Goal: Task Accomplishment & Management: Complete application form

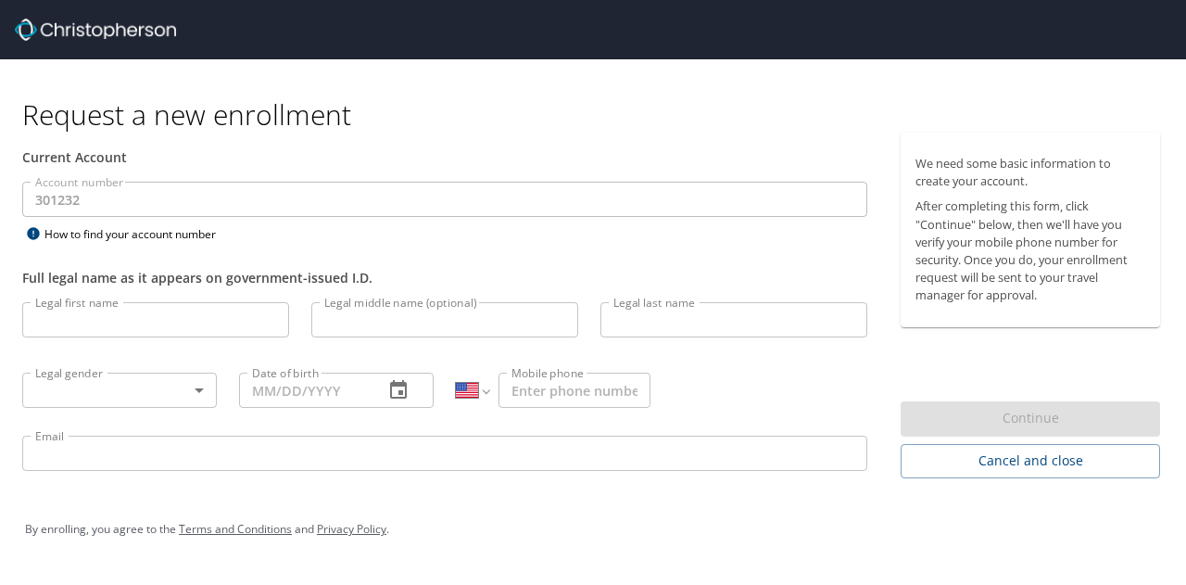
select select "US"
click at [222, 331] on input "Legal first name" at bounding box center [155, 319] width 267 height 35
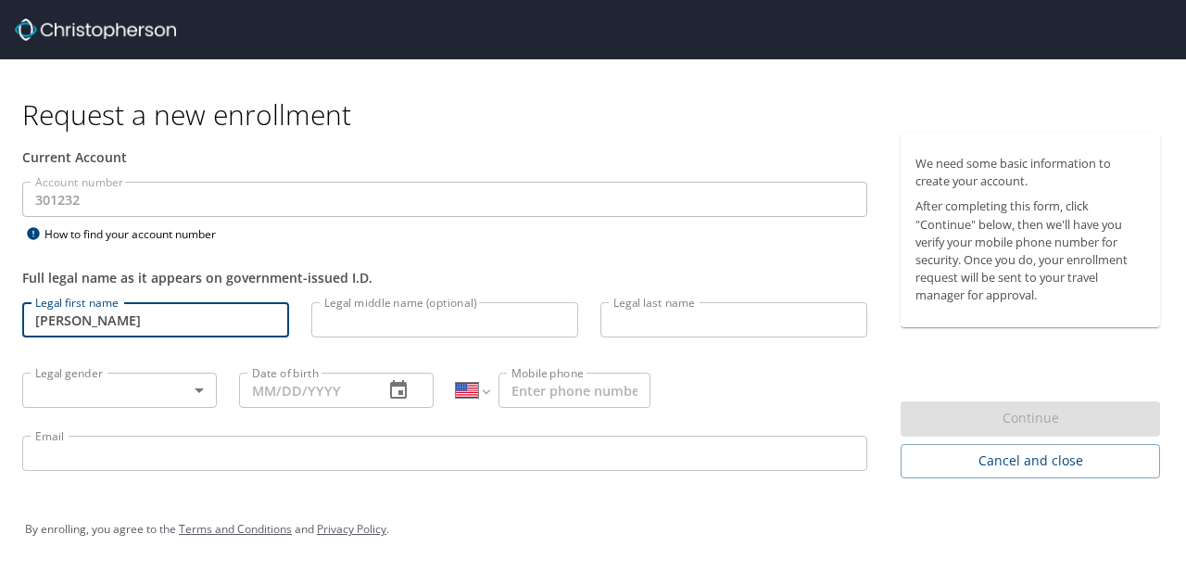
type input "[PERSON_NAME]"
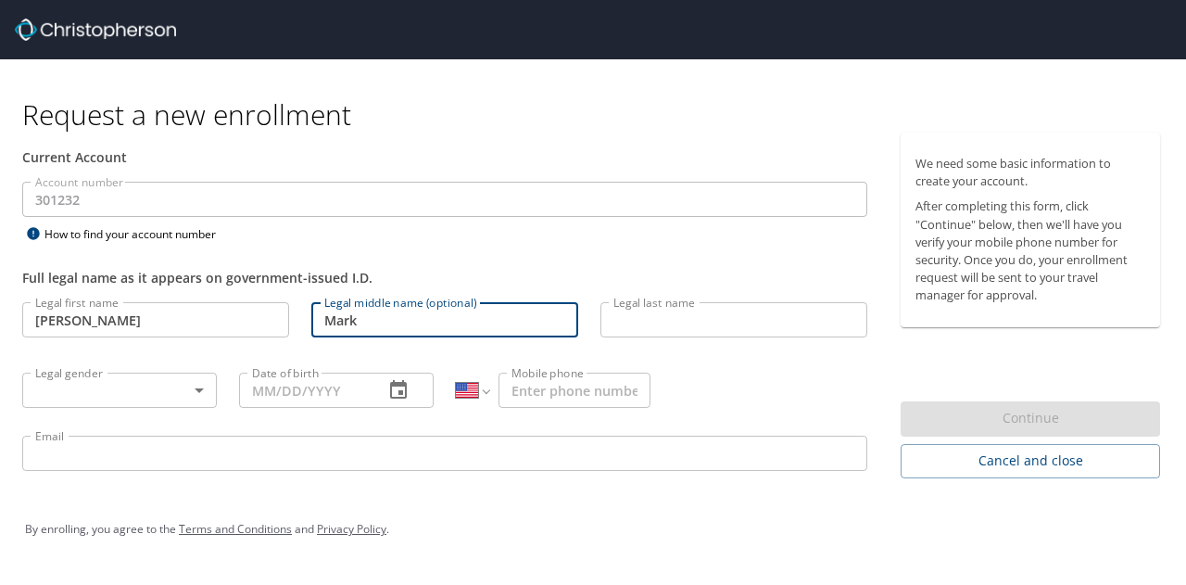
type input "Mark"
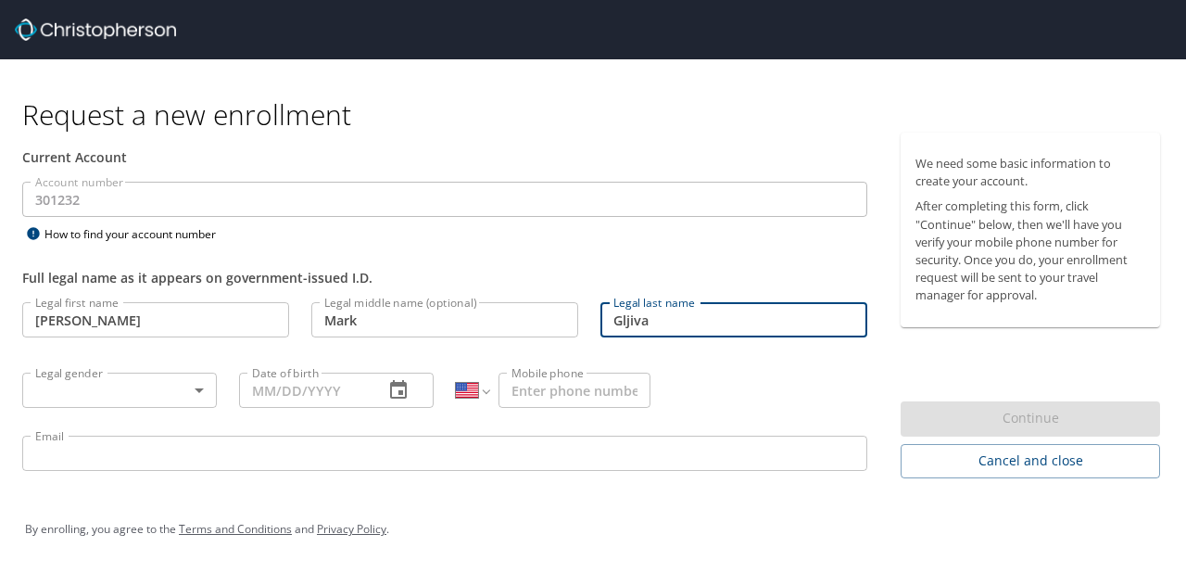
type input "Gljiva"
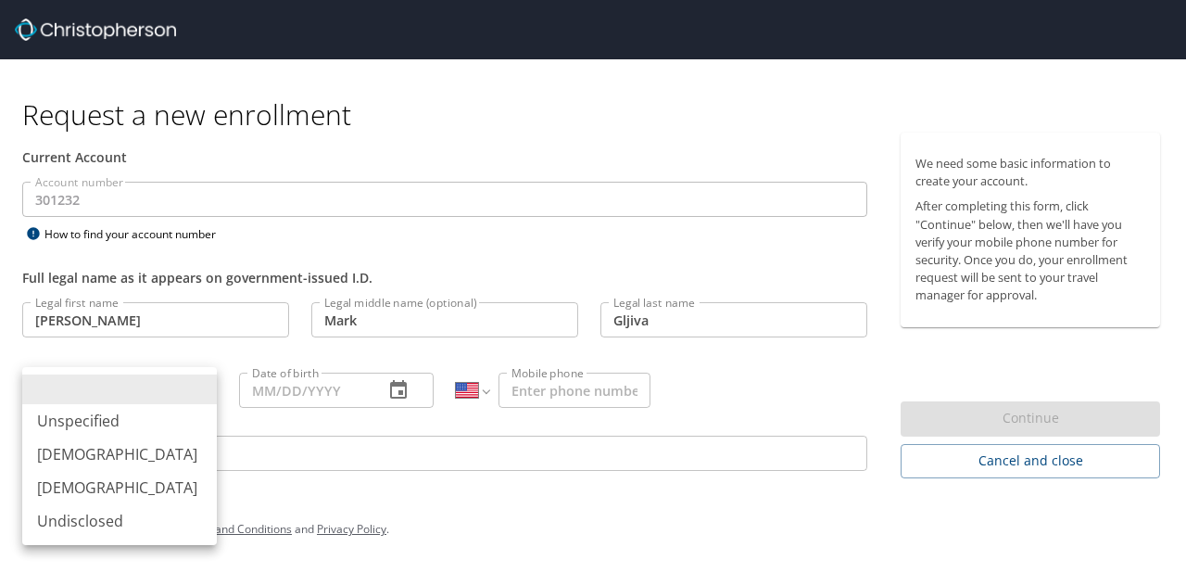
click at [77, 392] on body "Request a new enrollment Current Account Account number 301232 Account number H…" at bounding box center [593, 292] width 1186 height 585
click at [51, 461] on li "[DEMOGRAPHIC_DATA]" at bounding box center [119, 453] width 195 height 33
type input "[DEMOGRAPHIC_DATA]"
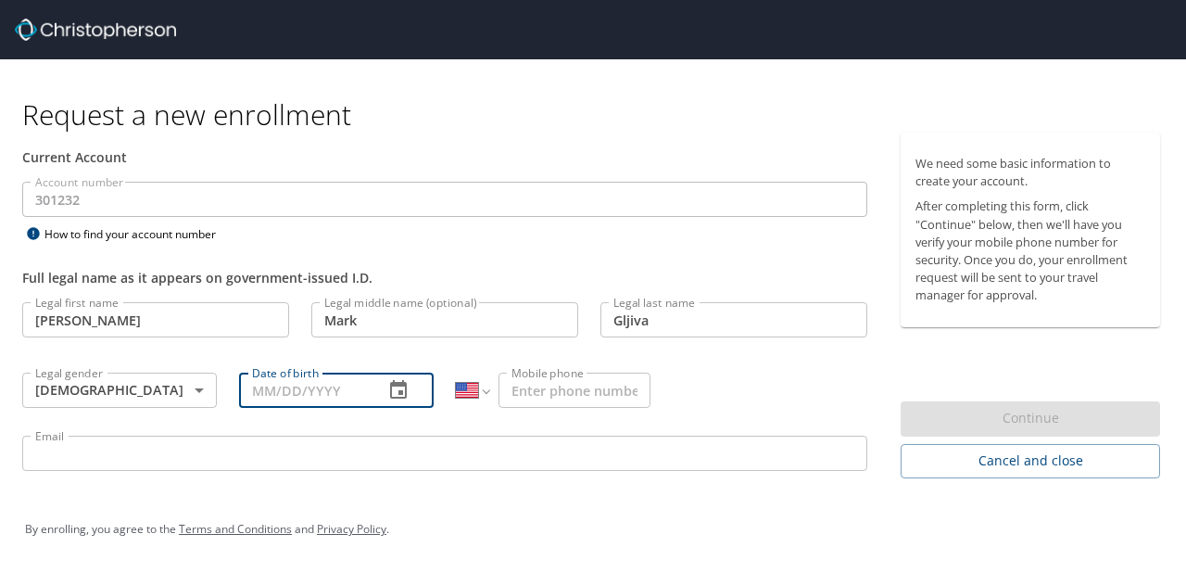
click at [252, 394] on input "Date of birth" at bounding box center [304, 389] width 130 height 35
type input "[DATE]"
click at [552, 390] on input "Mobile phone" at bounding box center [574, 389] width 152 height 35
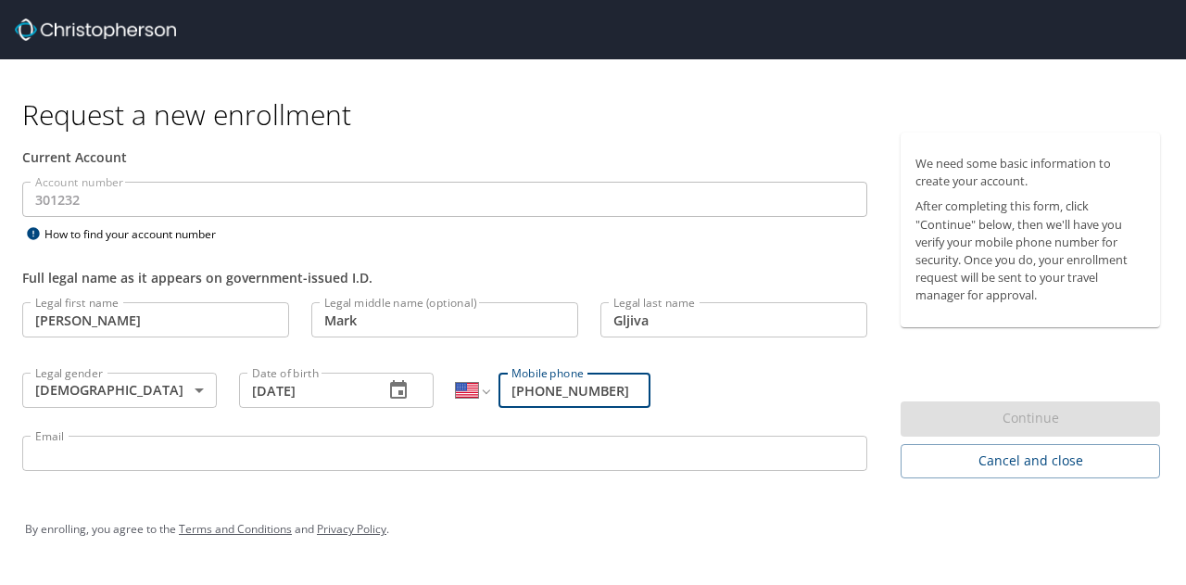
type input "[PHONE_NUMBER]"
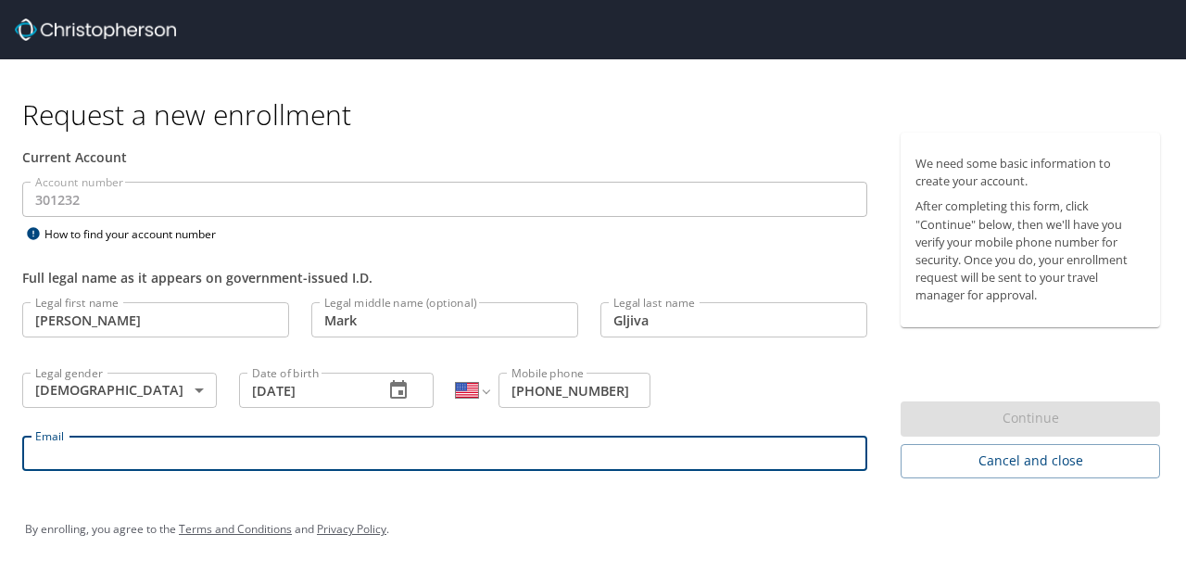
click at [641, 451] on input "Email" at bounding box center [444, 452] width 845 height 35
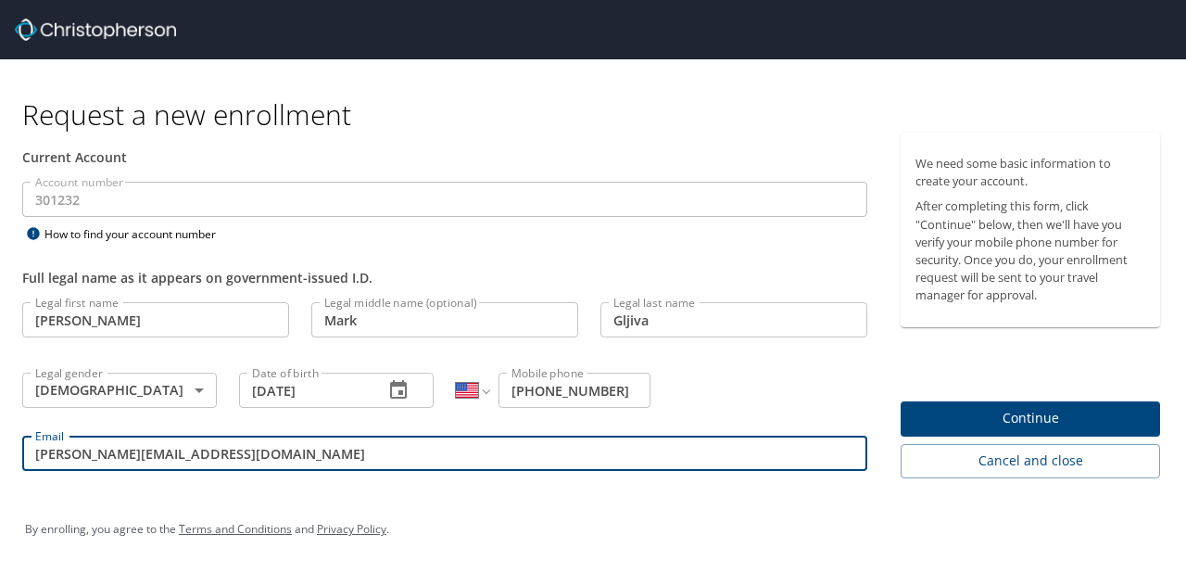
type input "[PERSON_NAME][EMAIL_ADDRESS][DOMAIN_NAME]"
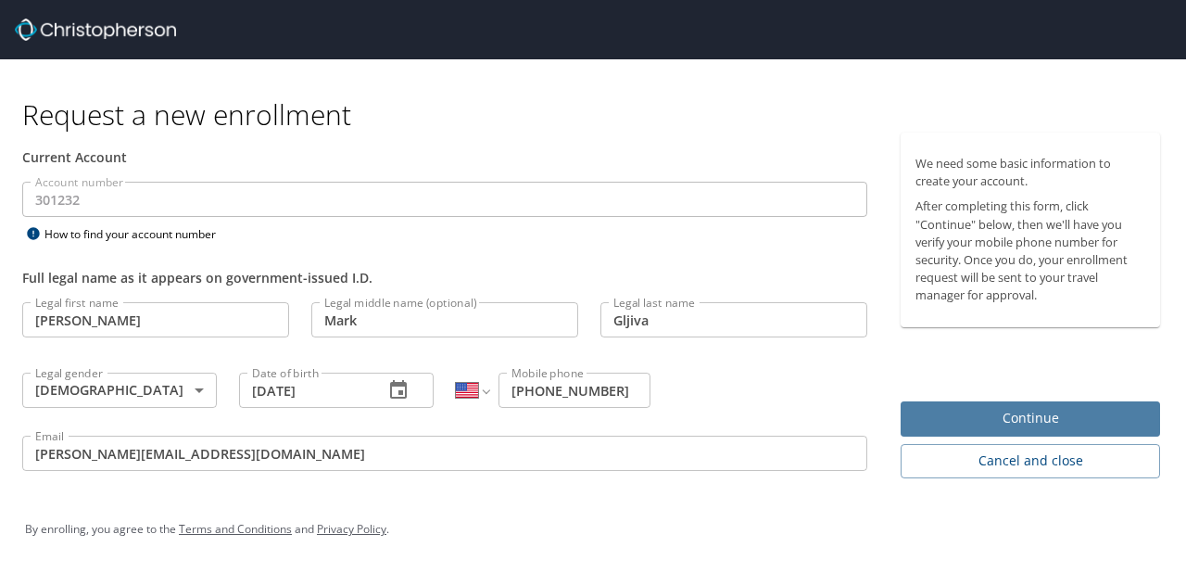
click at [923, 414] on span "Continue" at bounding box center [1030, 418] width 230 height 23
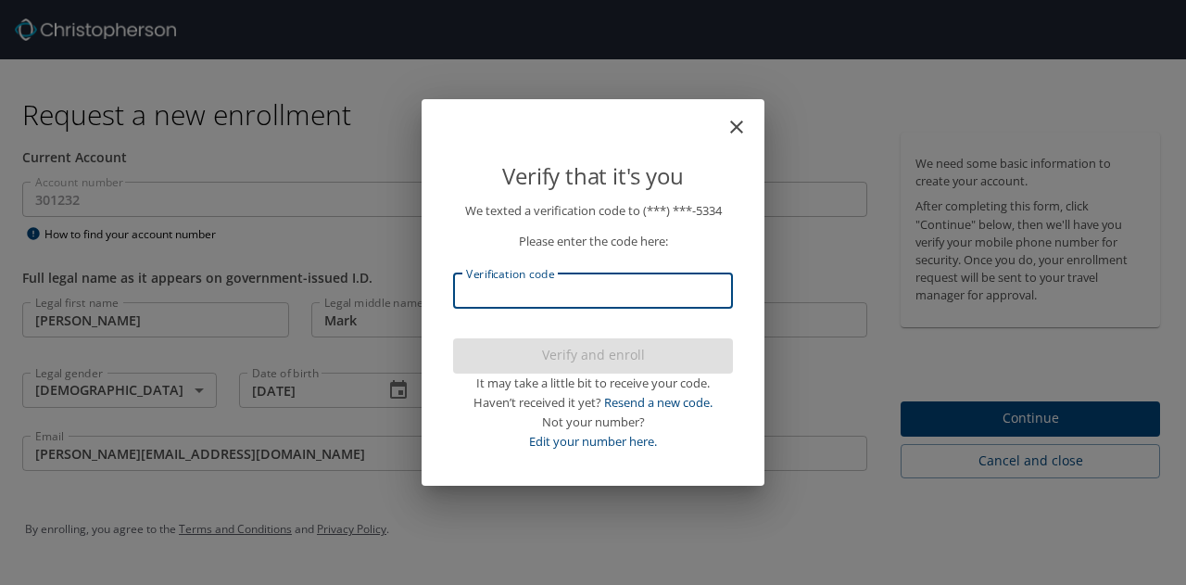
click at [549, 284] on input "Verification code" at bounding box center [593, 290] width 280 height 35
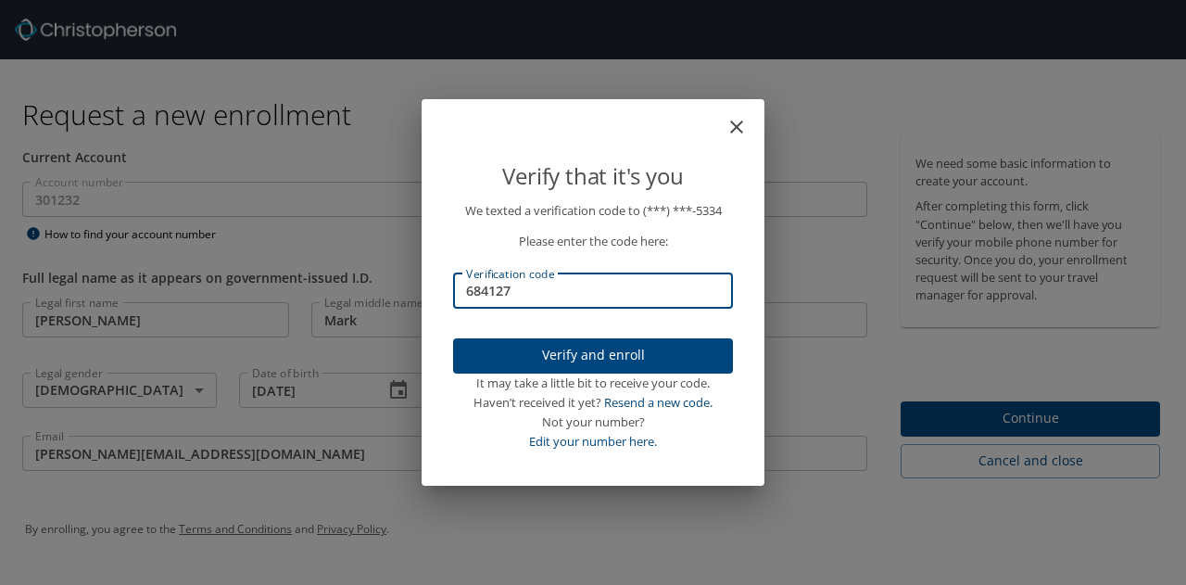
type input "684127"
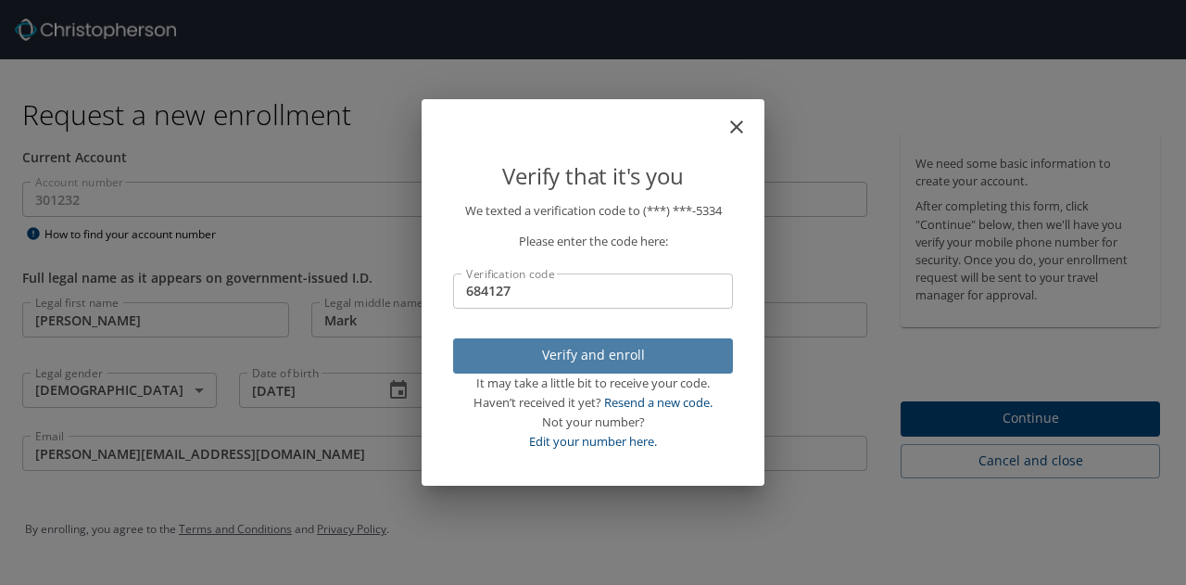
click at [565, 353] on span "Verify and enroll" at bounding box center [593, 355] width 250 height 23
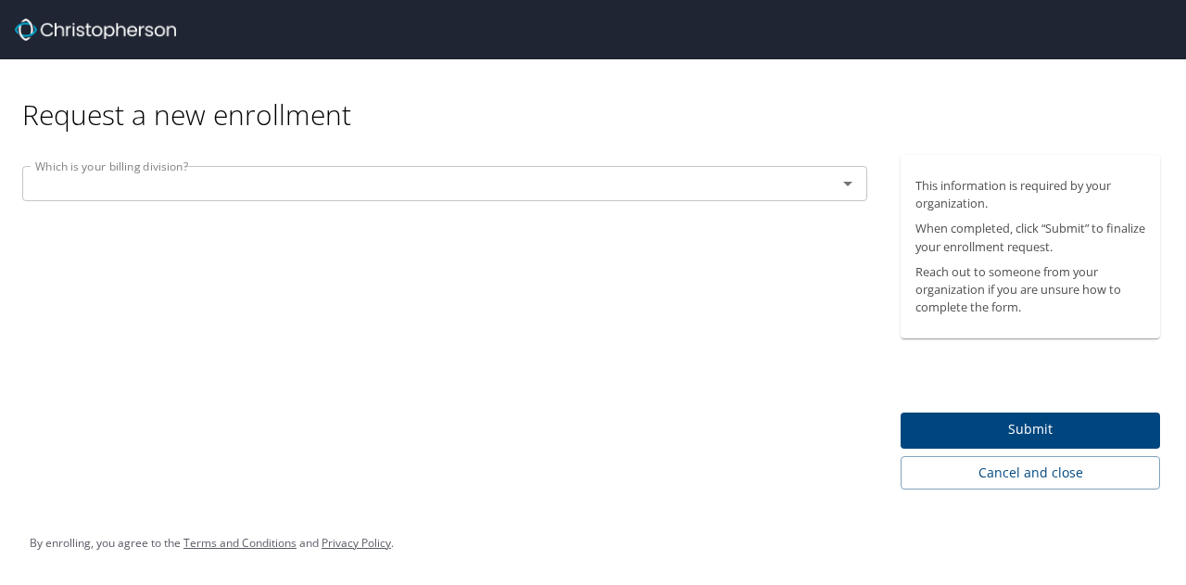
click at [506, 190] on input "text" at bounding box center [417, 183] width 779 height 24
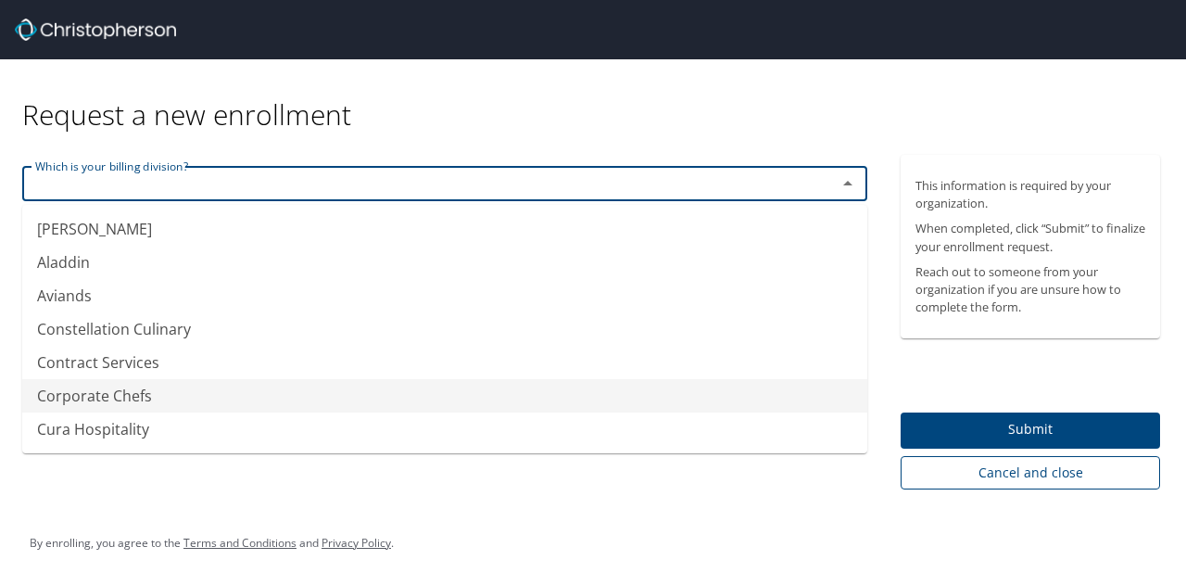
type input "Corporate Chefs"
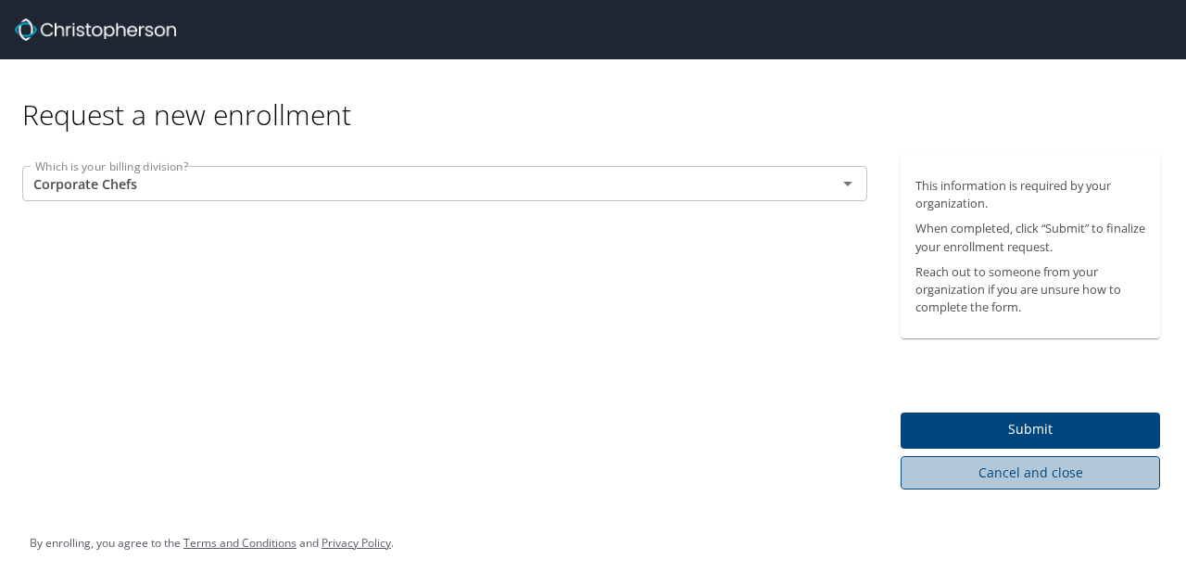
click at [1016, 473] on span "Cancel and close" at bounding box center [1030, 472] width 230 height 23
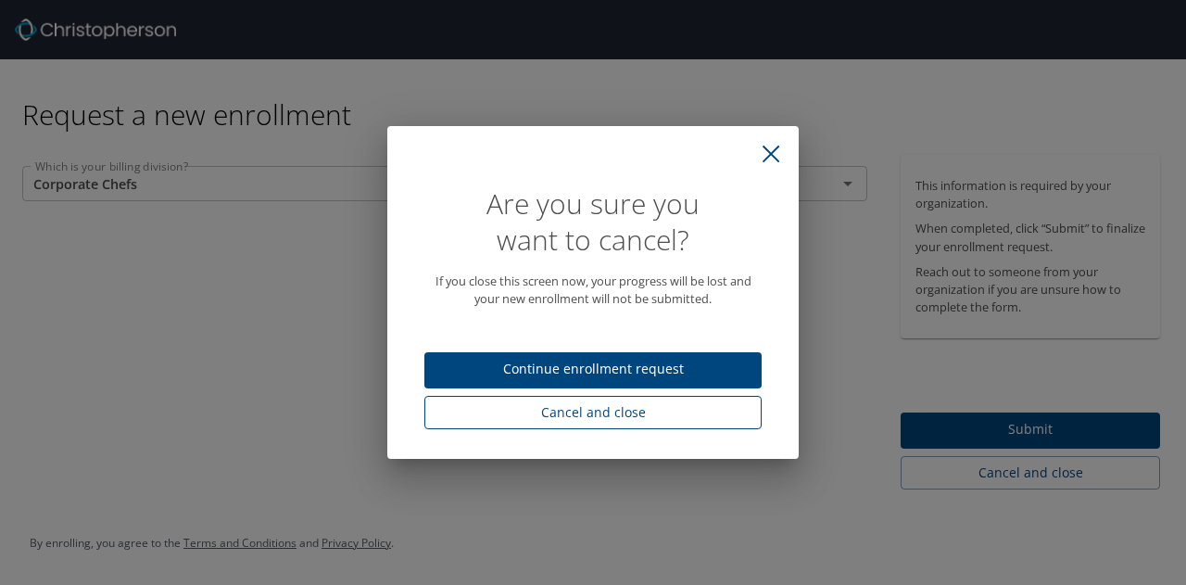
click at [543, 405] on span "Cancel and close" at bounding box center [593, 412] width 308 height 23
select select "US"
